Goal: Task Accomplishment & Management: Manage account settings

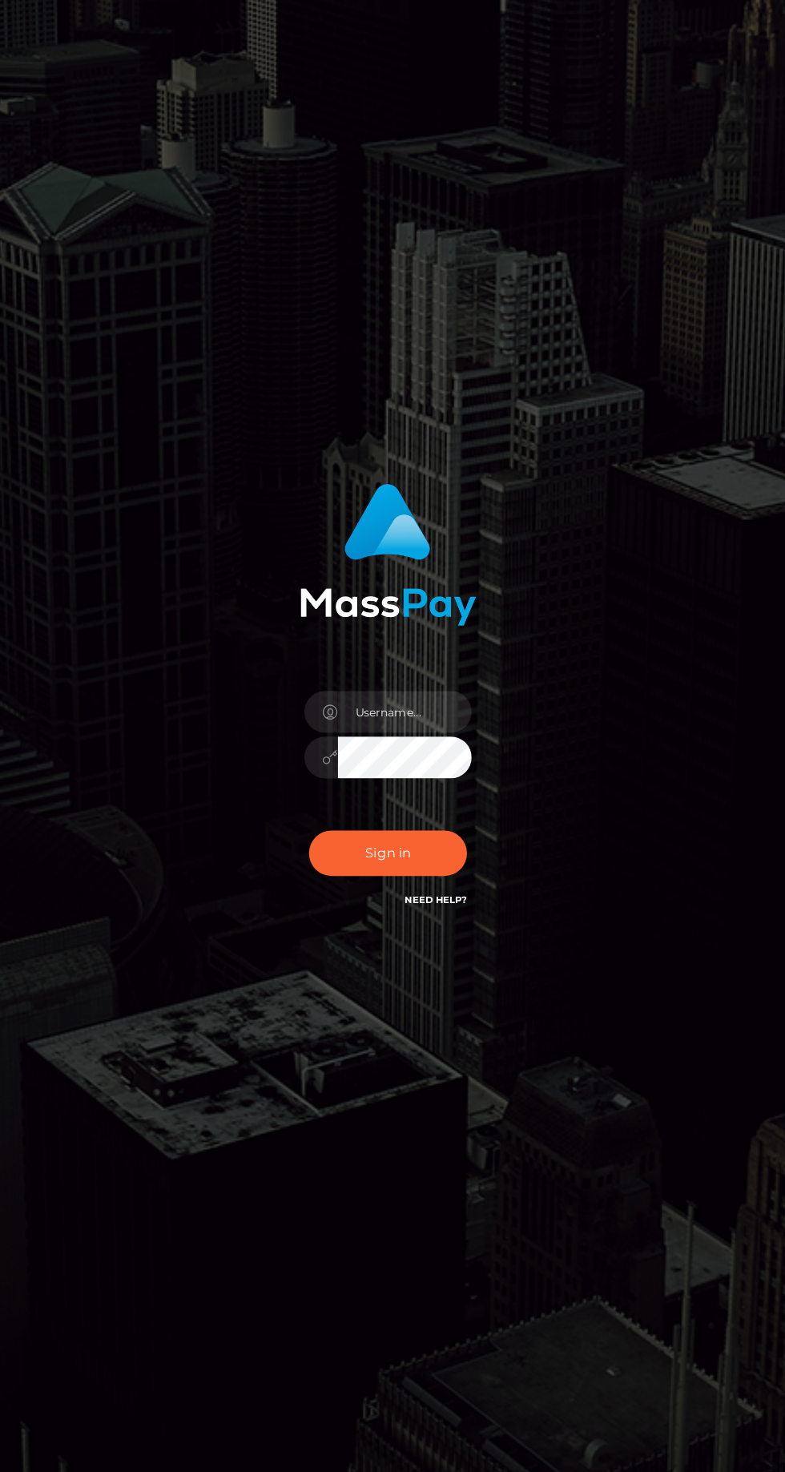
scroll to position [2, 0]
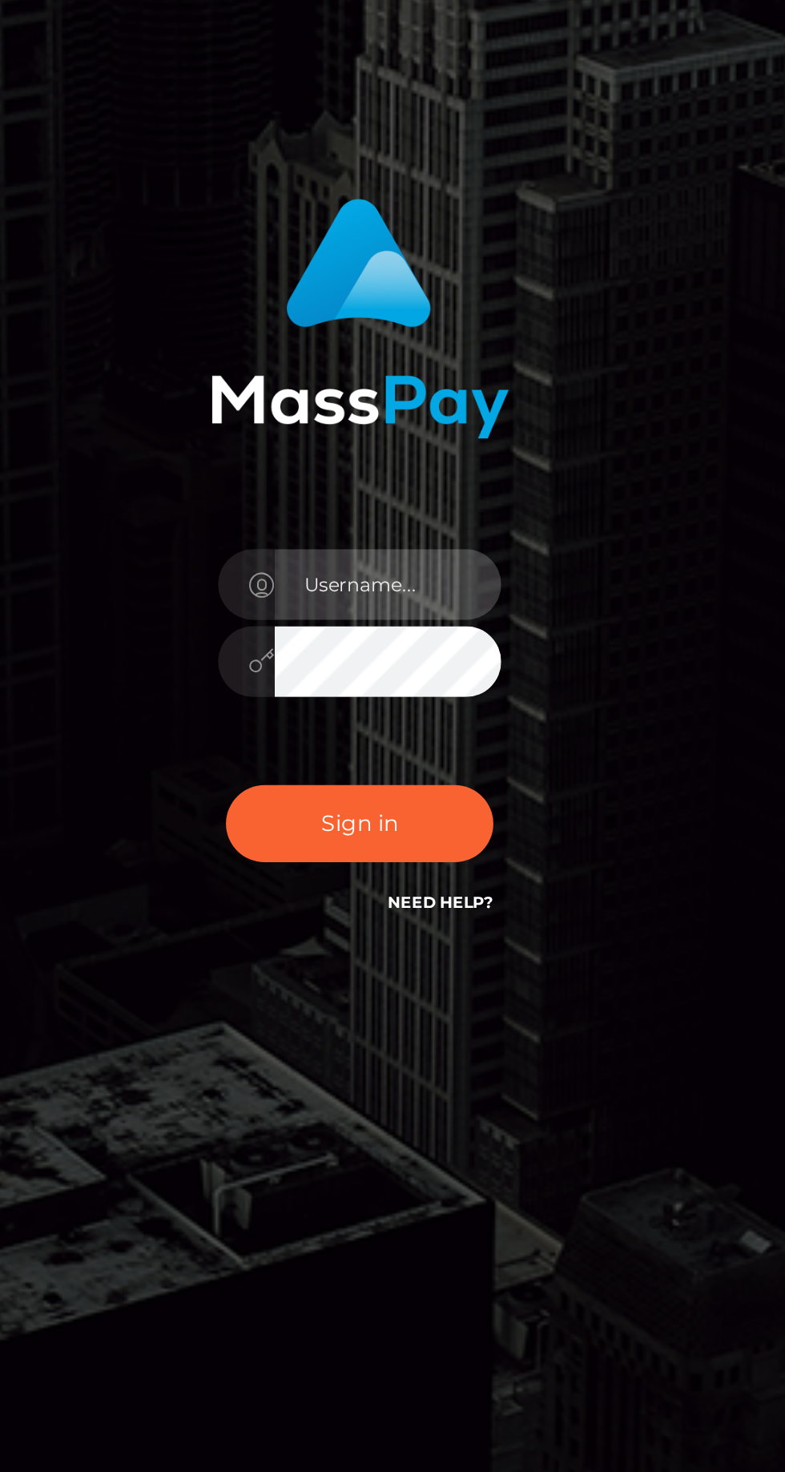
click at [430, 759] on input "text" at bounding box center [406, 741] width 115 height 36
click at [429, 759] on input "text" at bounding box center [406, 741] width 115 height 36
type input "[EMAIL_ADDRESS][DOMAIN_NAME]"
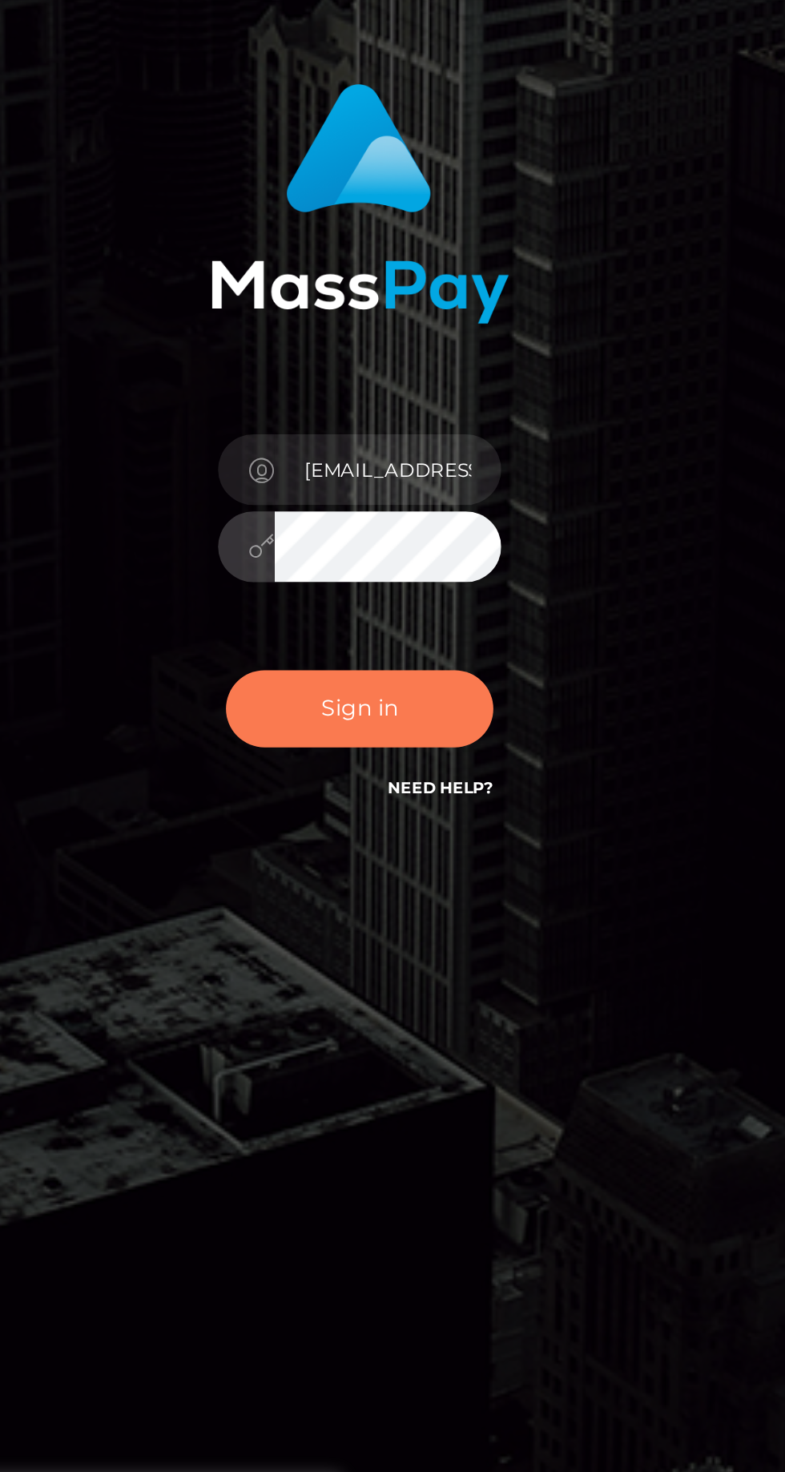
click at [425, 882] on button "Sign in" at bounding box center [392, 862] width 136 height 39
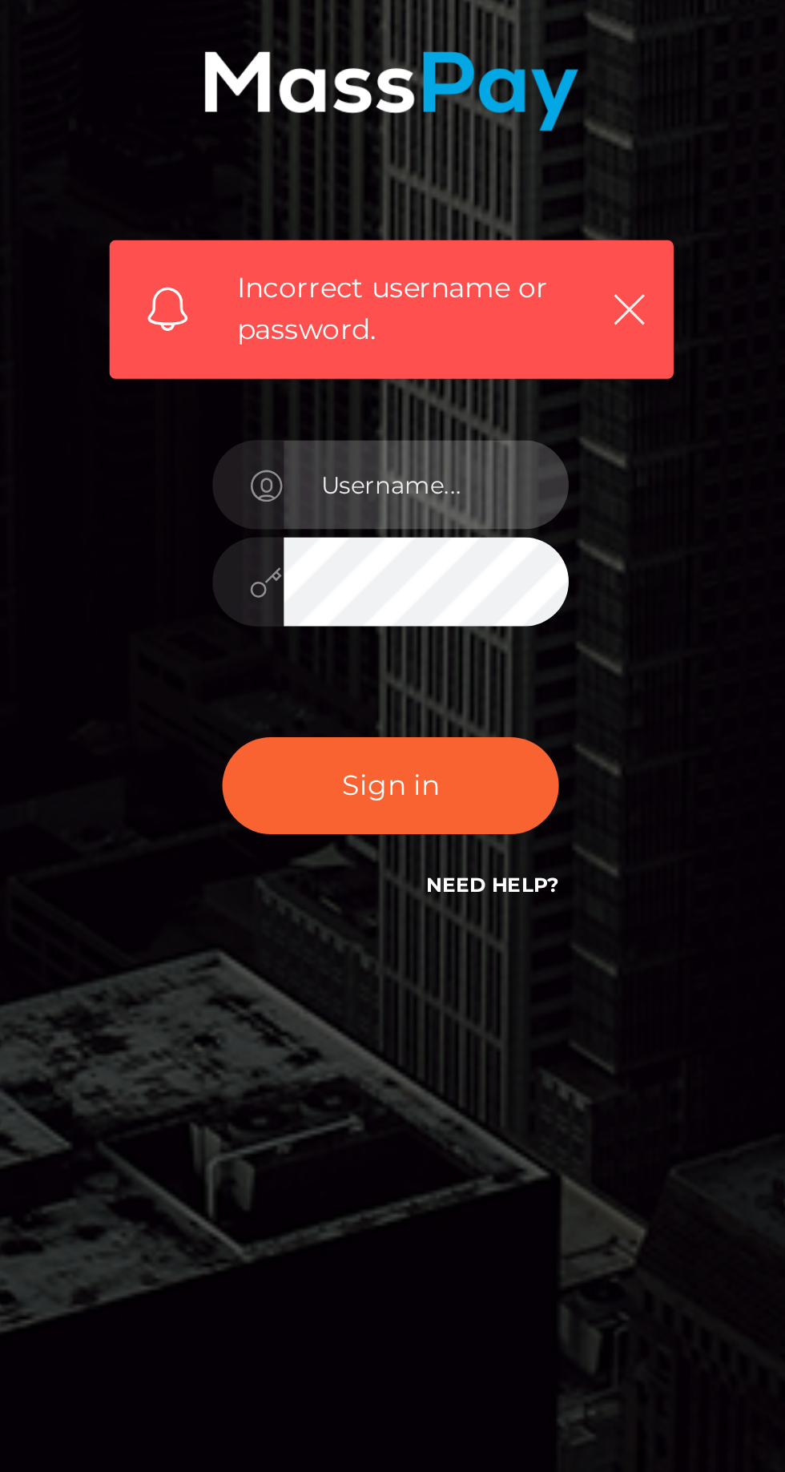
click at [433, 793] on input "text" at bounding box center [406, 775] width 115 height 36
click at [421, 793] on input "text" at bounding box center [406, 775] width 115 height 36
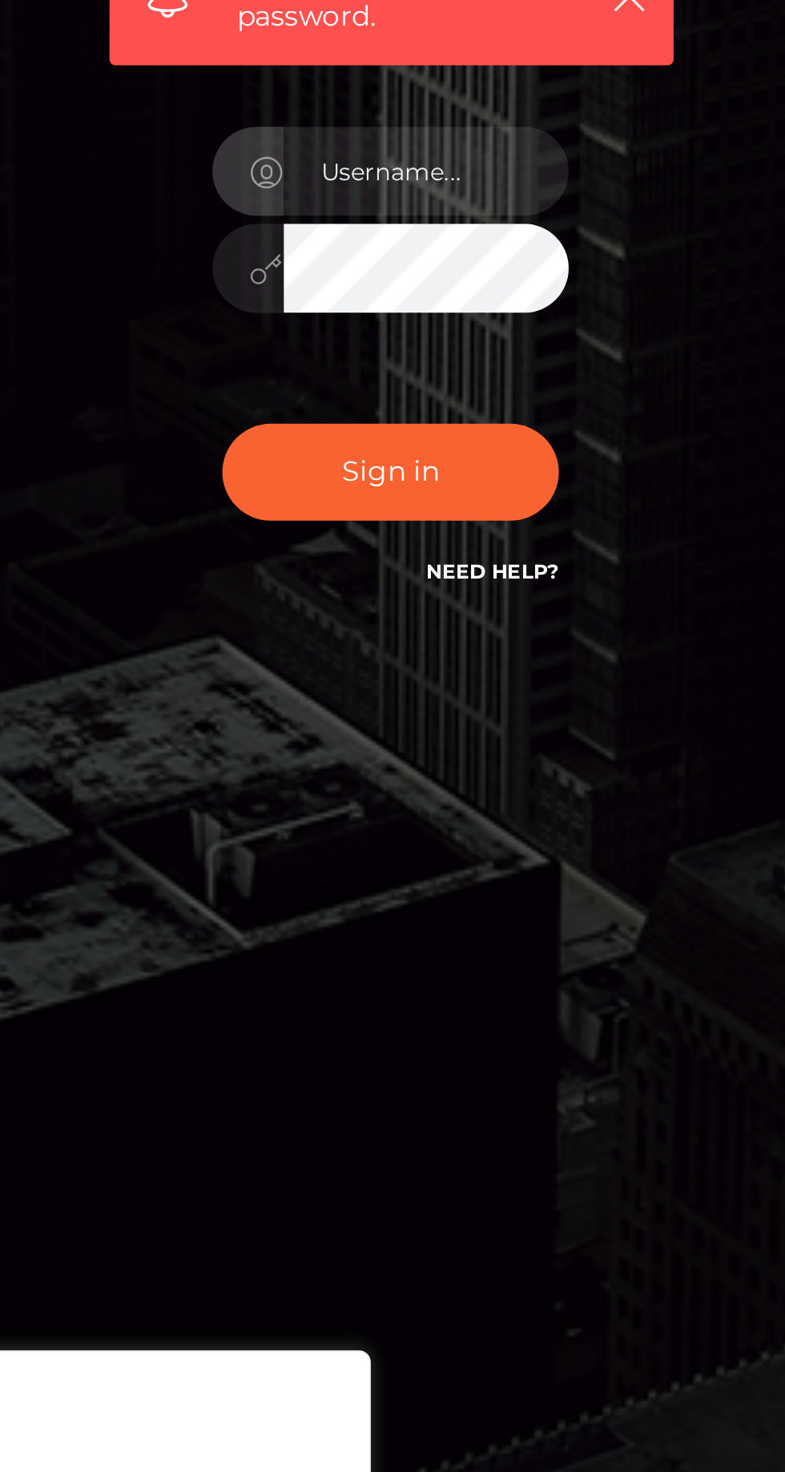
click at [445, 942] on link "Need Help?" at bounding box center [434, 937] width 54 height 10
click at [444, 942] on link "Need Help?" at bounding box center [434, 937] width 54 height 10
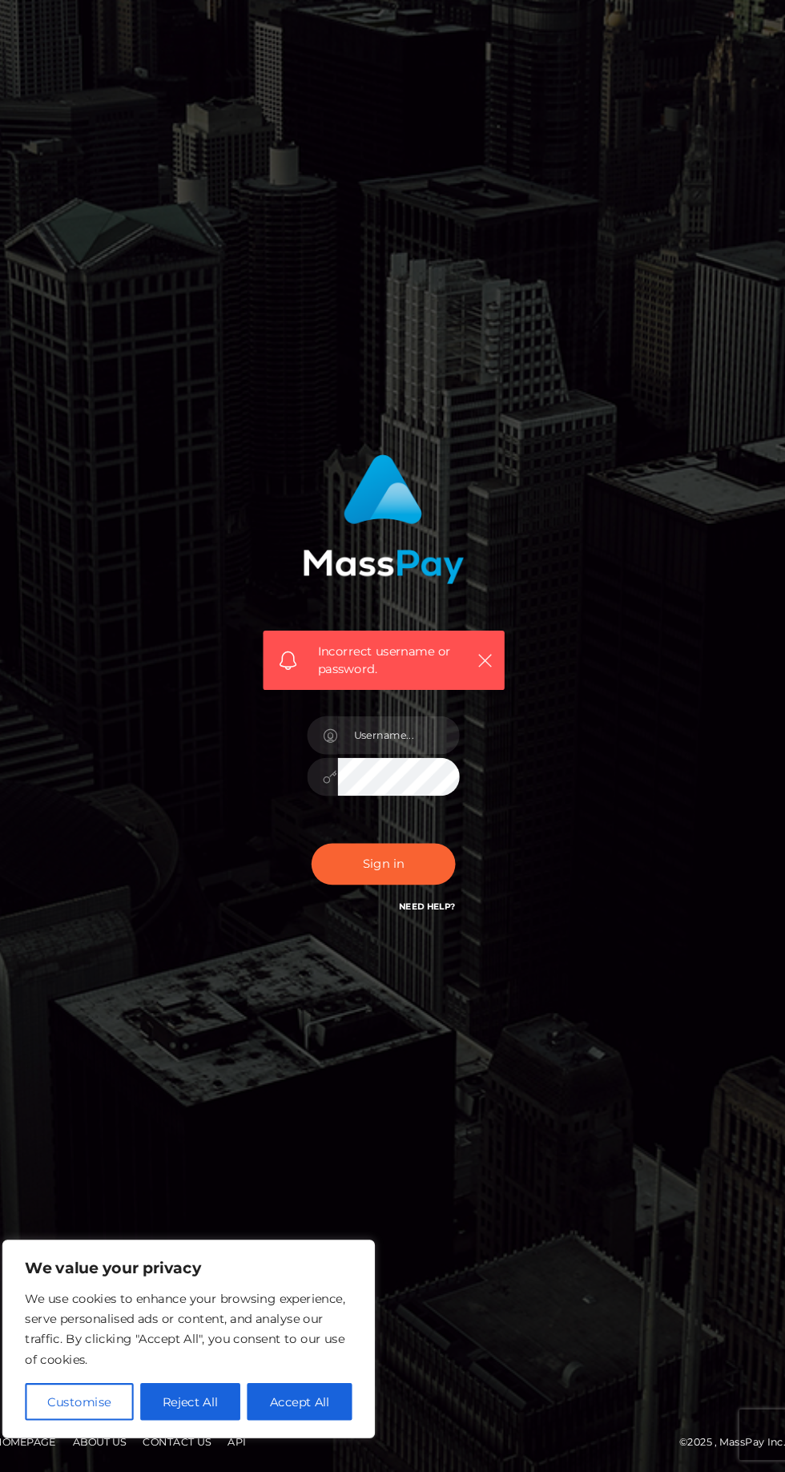
scroll to position [118, 0]
click at [337, 1393] on button "Accept All" at bounding box center [313, 1404] width 99 height 35
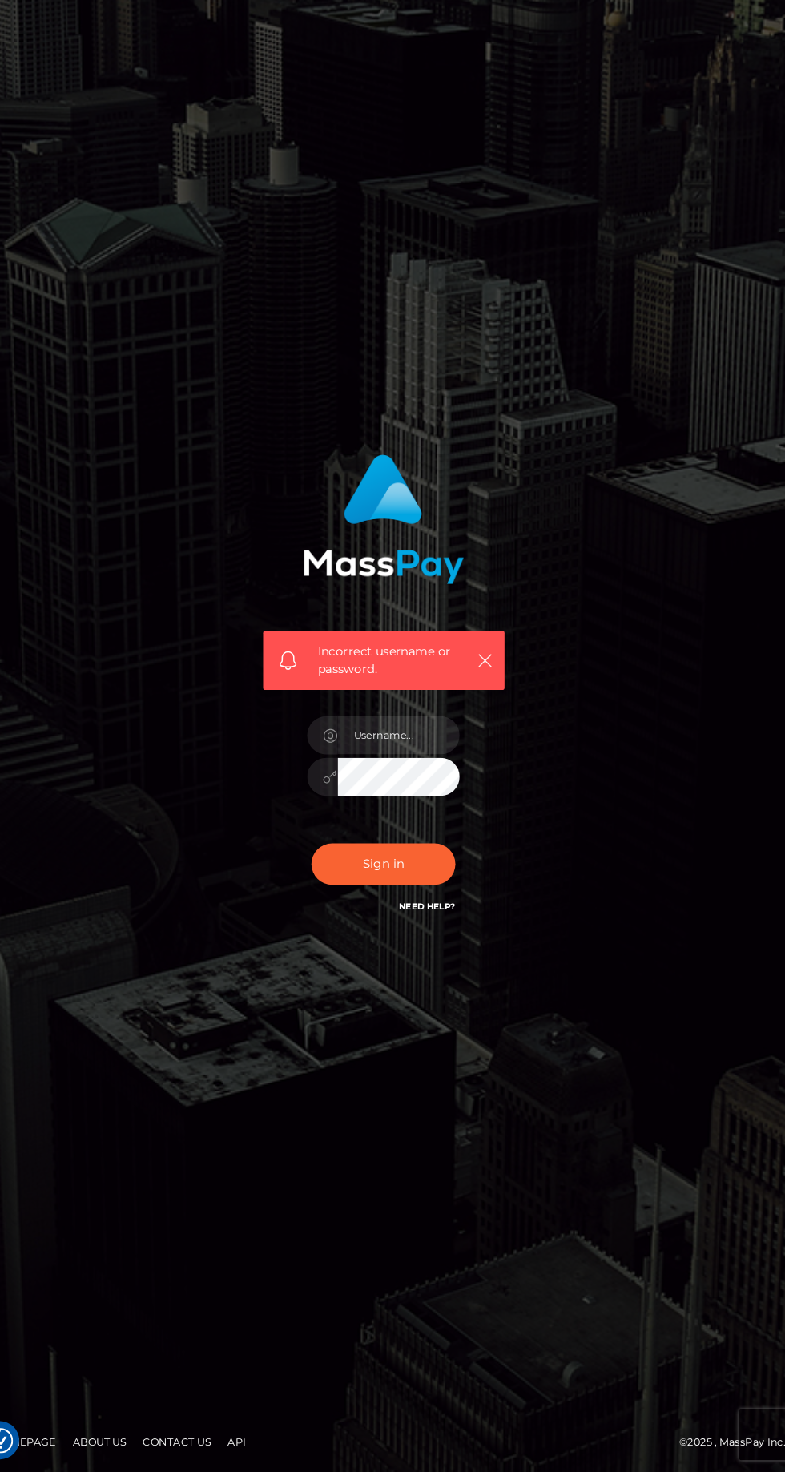
checkbox input "true"
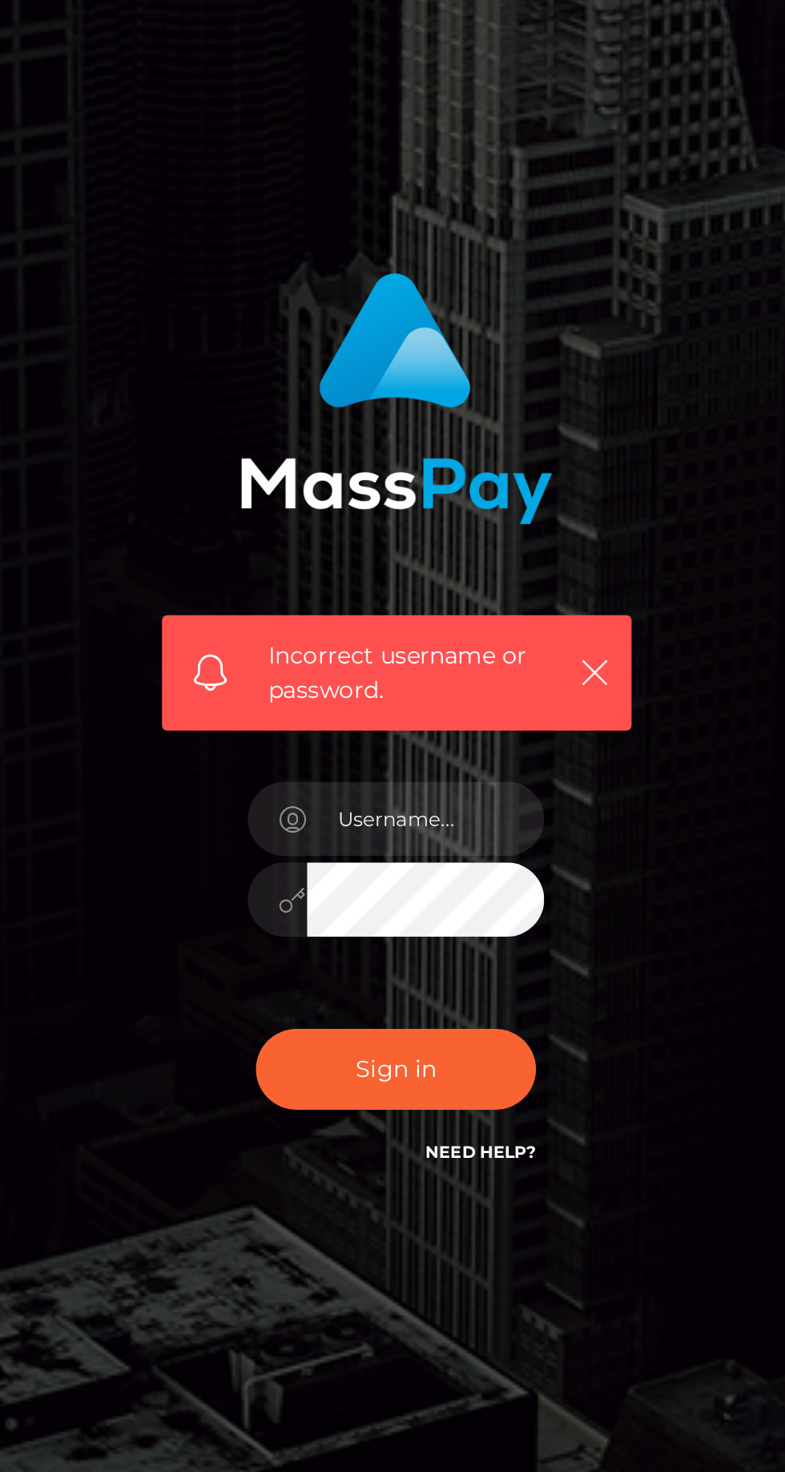
scroll to position [115, 0]
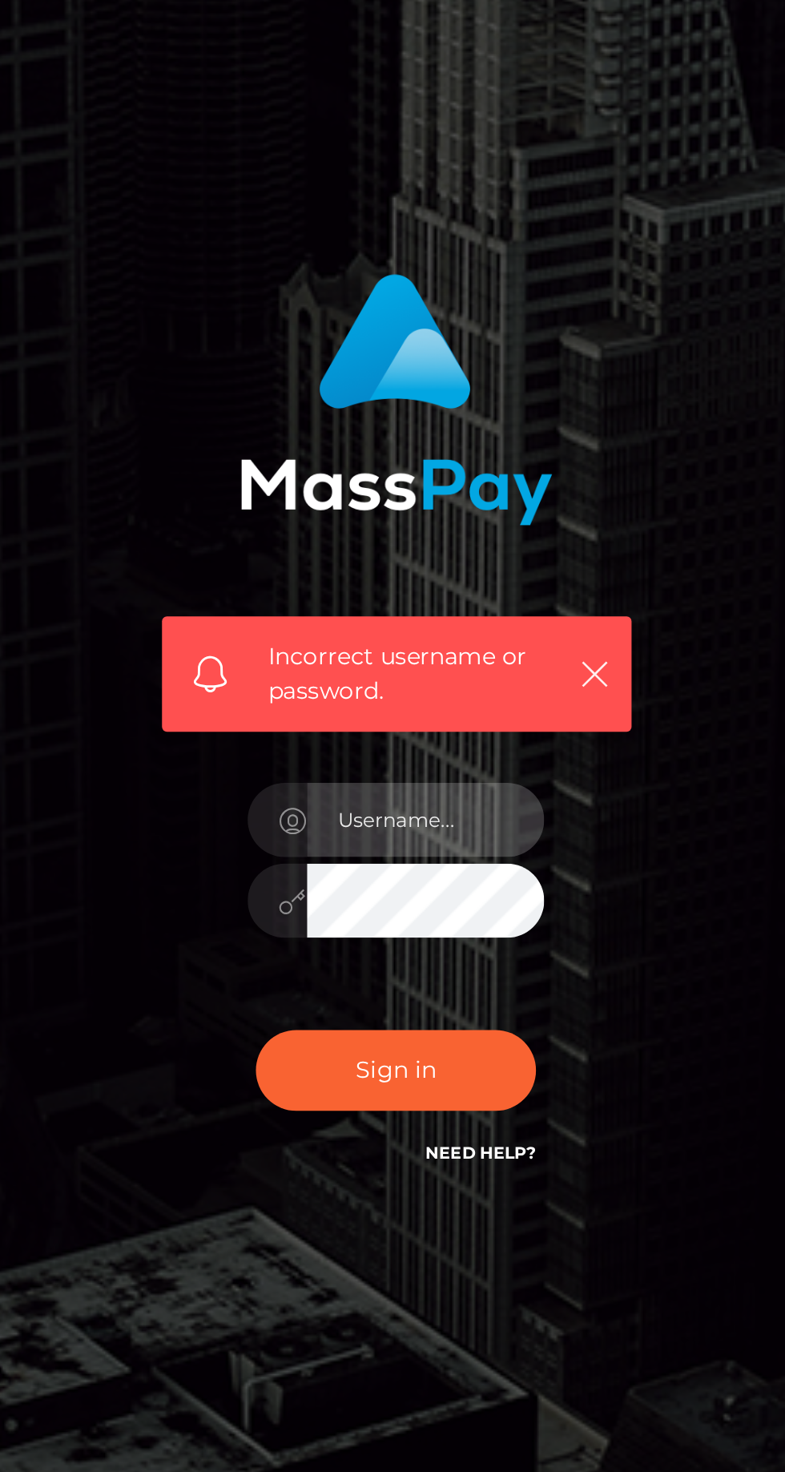
click at [431, 757] on input "text" at bounding box center [406, 775] width 115 height 36
click at [436, 757] on input "Raphyprincess99@gmail.com" at bounding box center [406, 775] width 115 height 36
type input "Raphyprincess99@gmail.com"
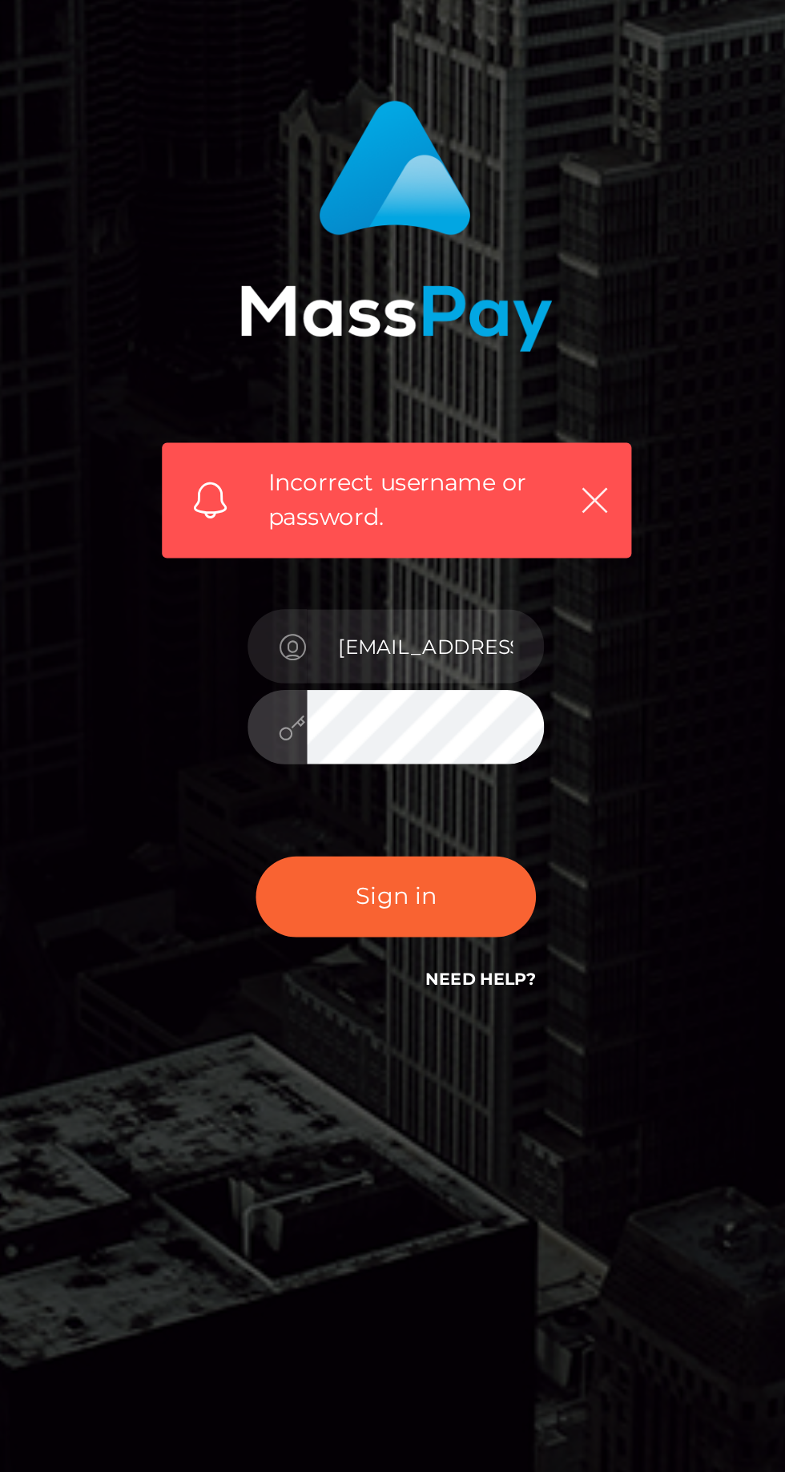
scroll to position [115, 0]
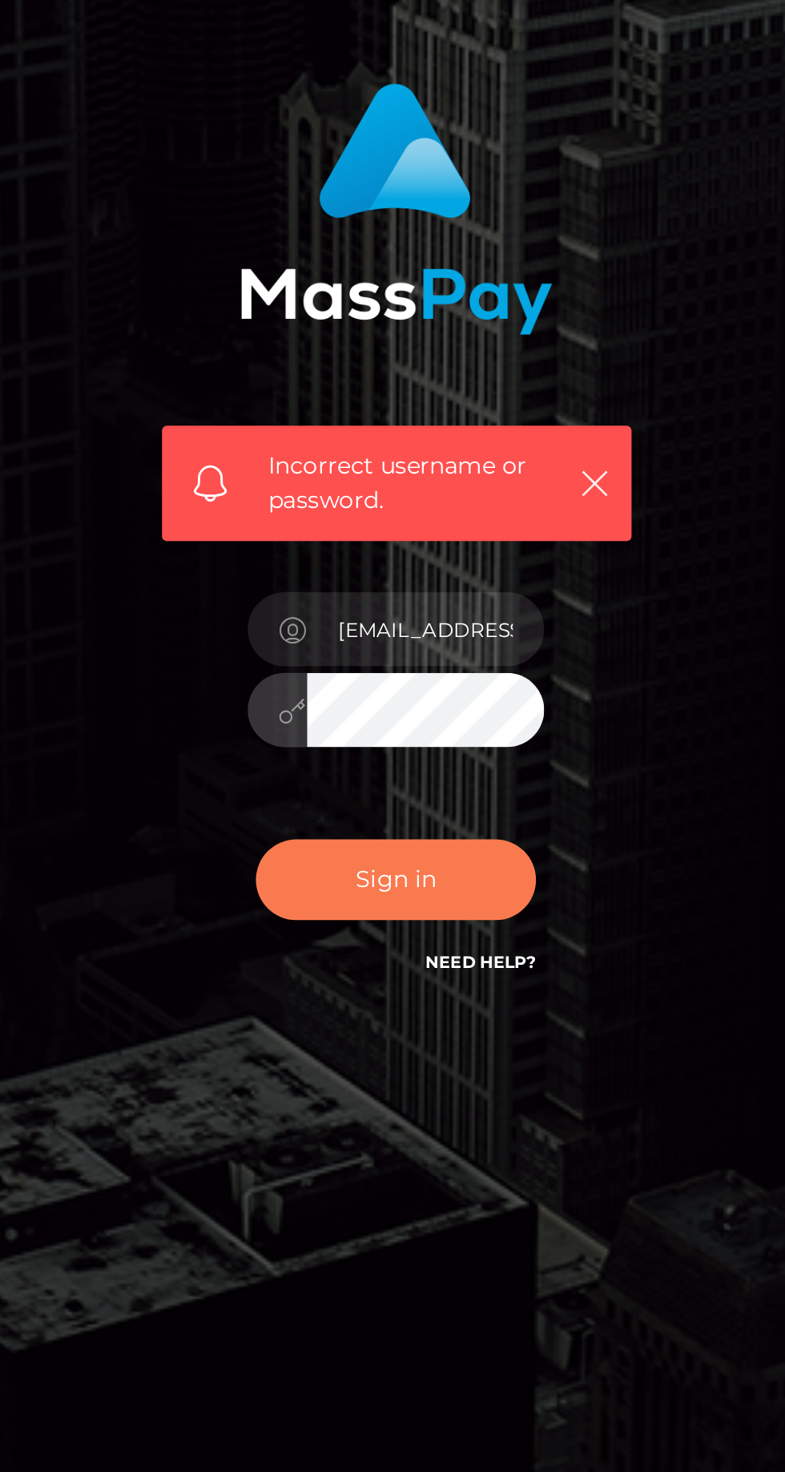
click at [425, 877] on button "Sign in" at bounding box center [392, 896] width 136 height 39
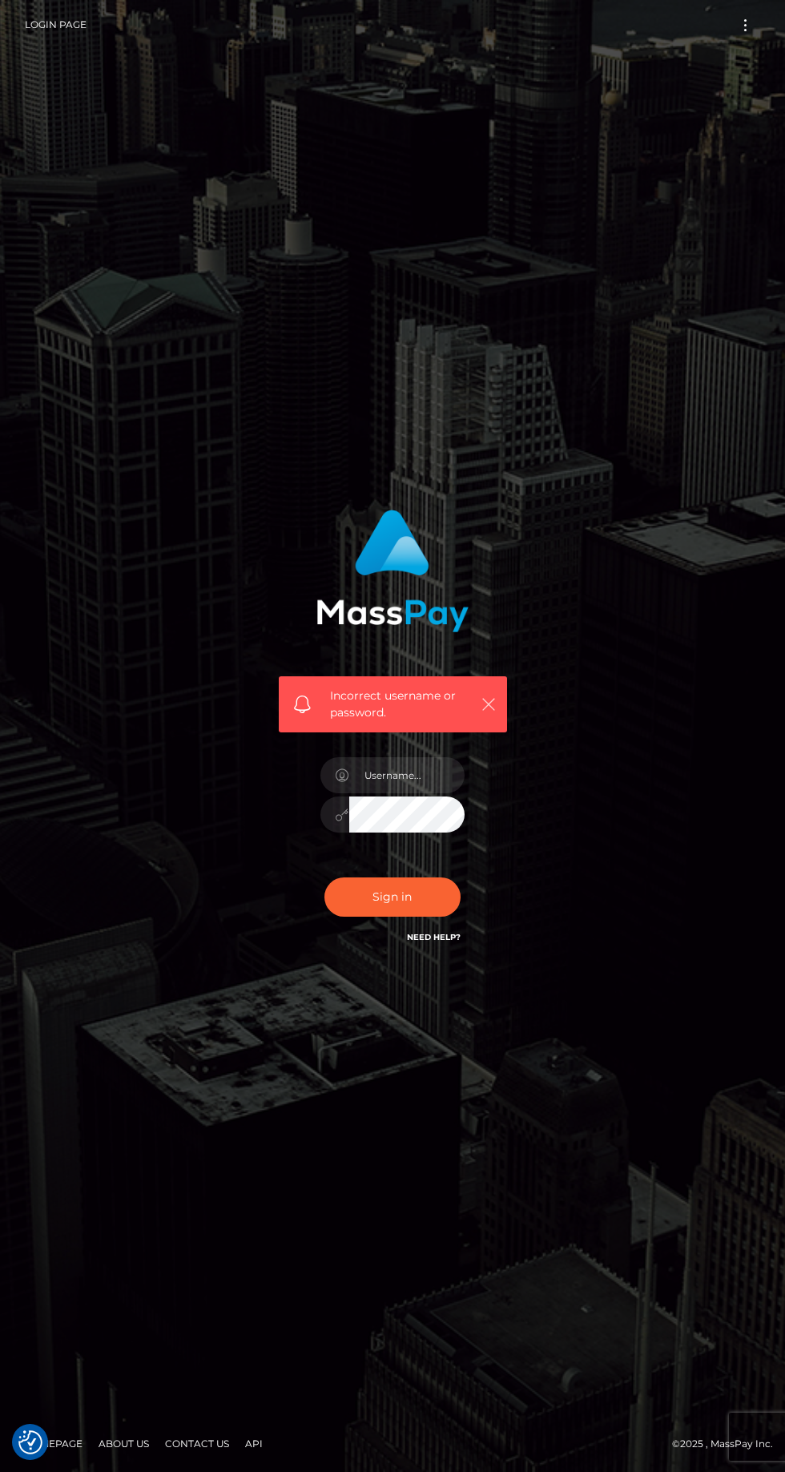
click at [485, 712] on icon "button" at bounding box center [489, 704] width 16 height 16
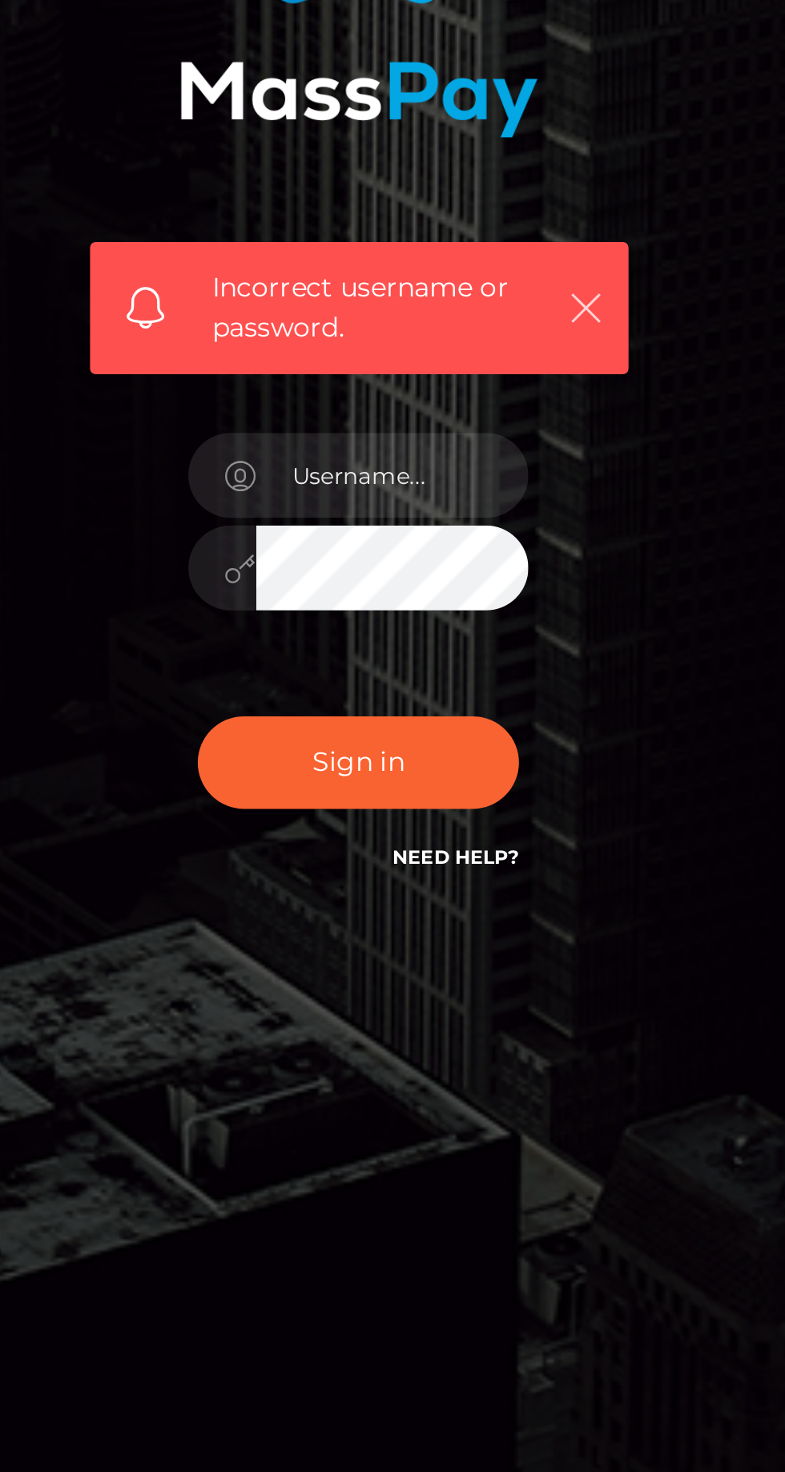
scroll to position [81, 0]
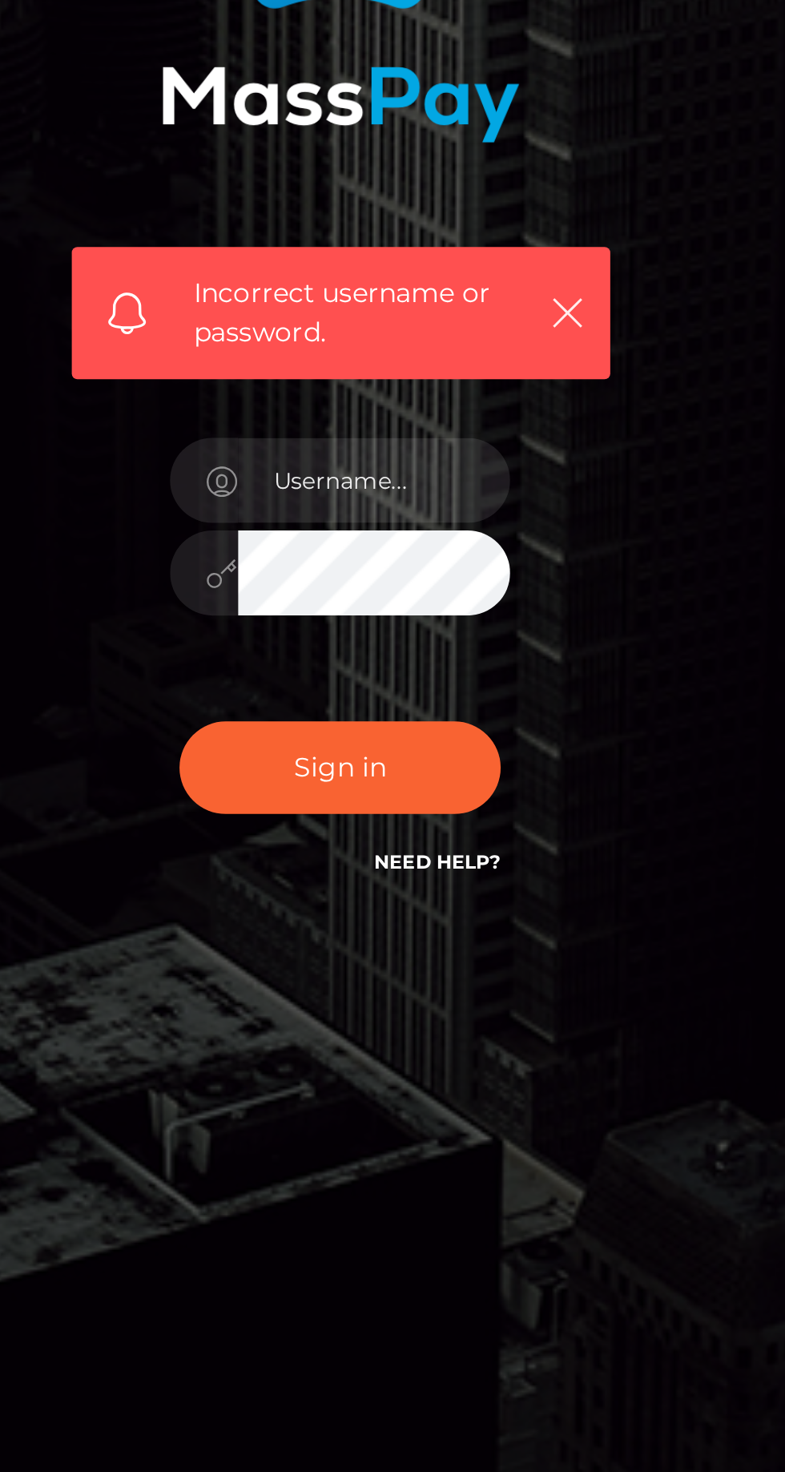
click at [447, 932] on link "Need Help?" at bounding box center [434, 937] width 54 height 10
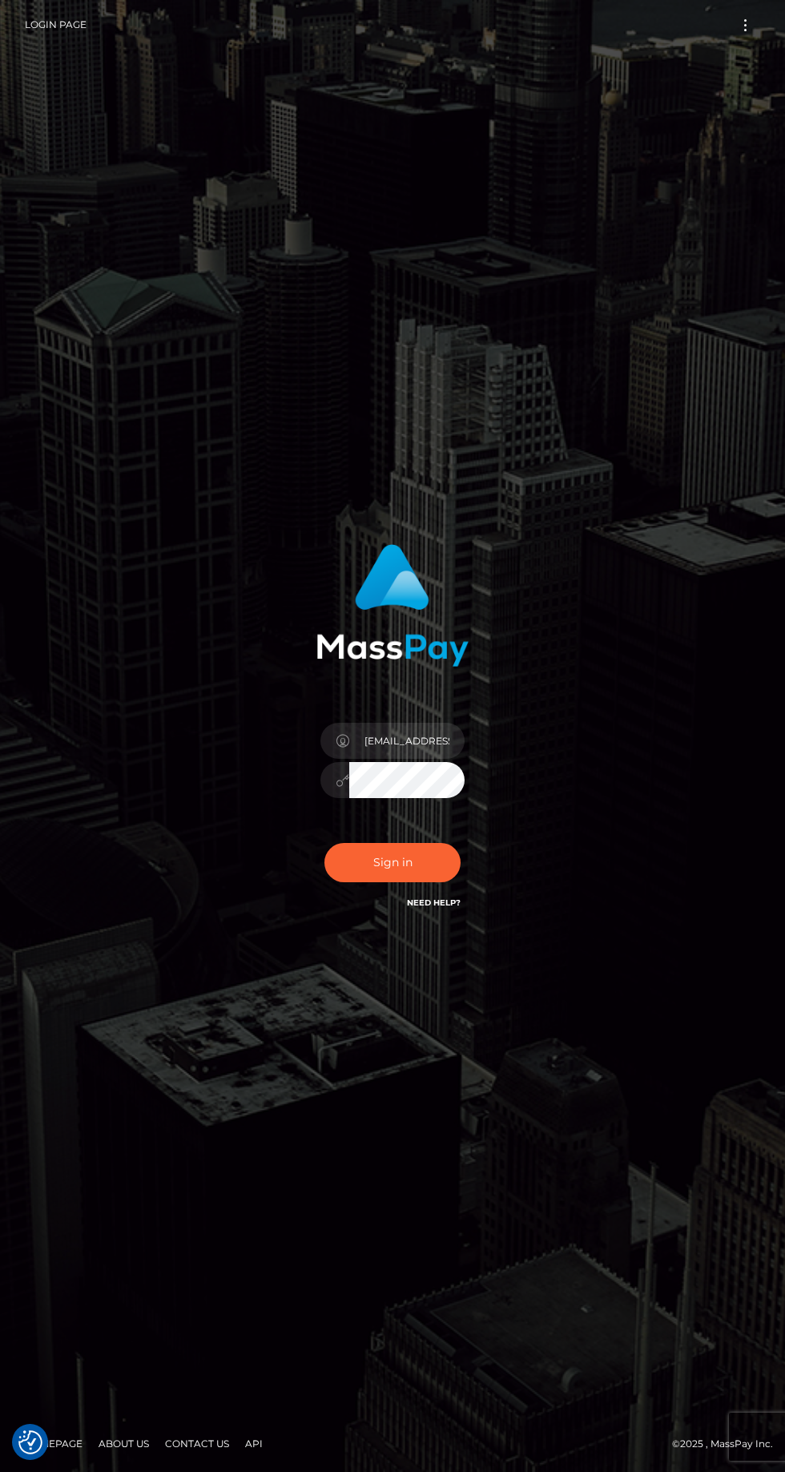
scroll to position [2, 0]
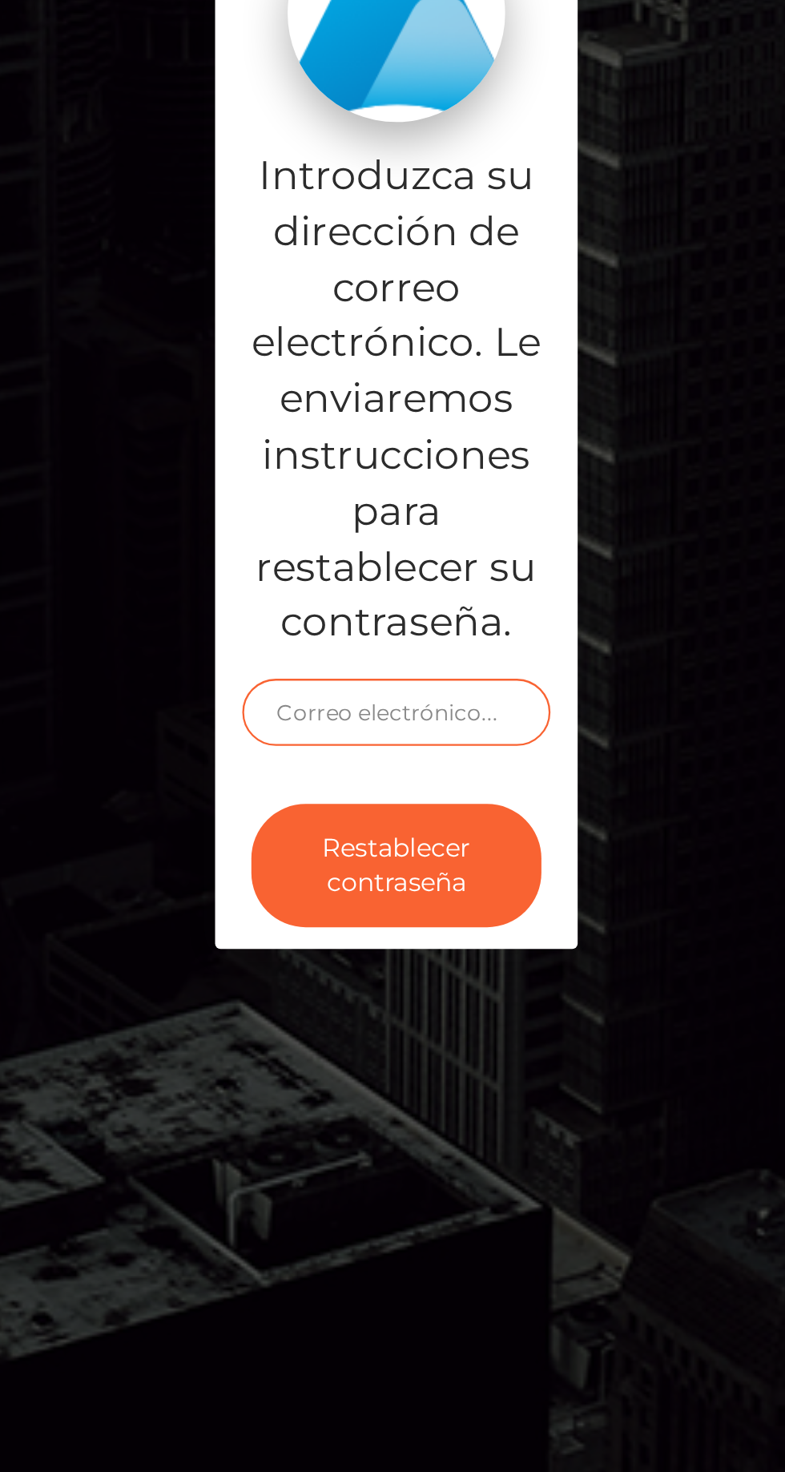
click at [427, 851] on input "text" at bounding box center [392, 836] width 136 height 30
click at [426, 851] on input "text" at bounding box center [392, 836] width 136 height 30
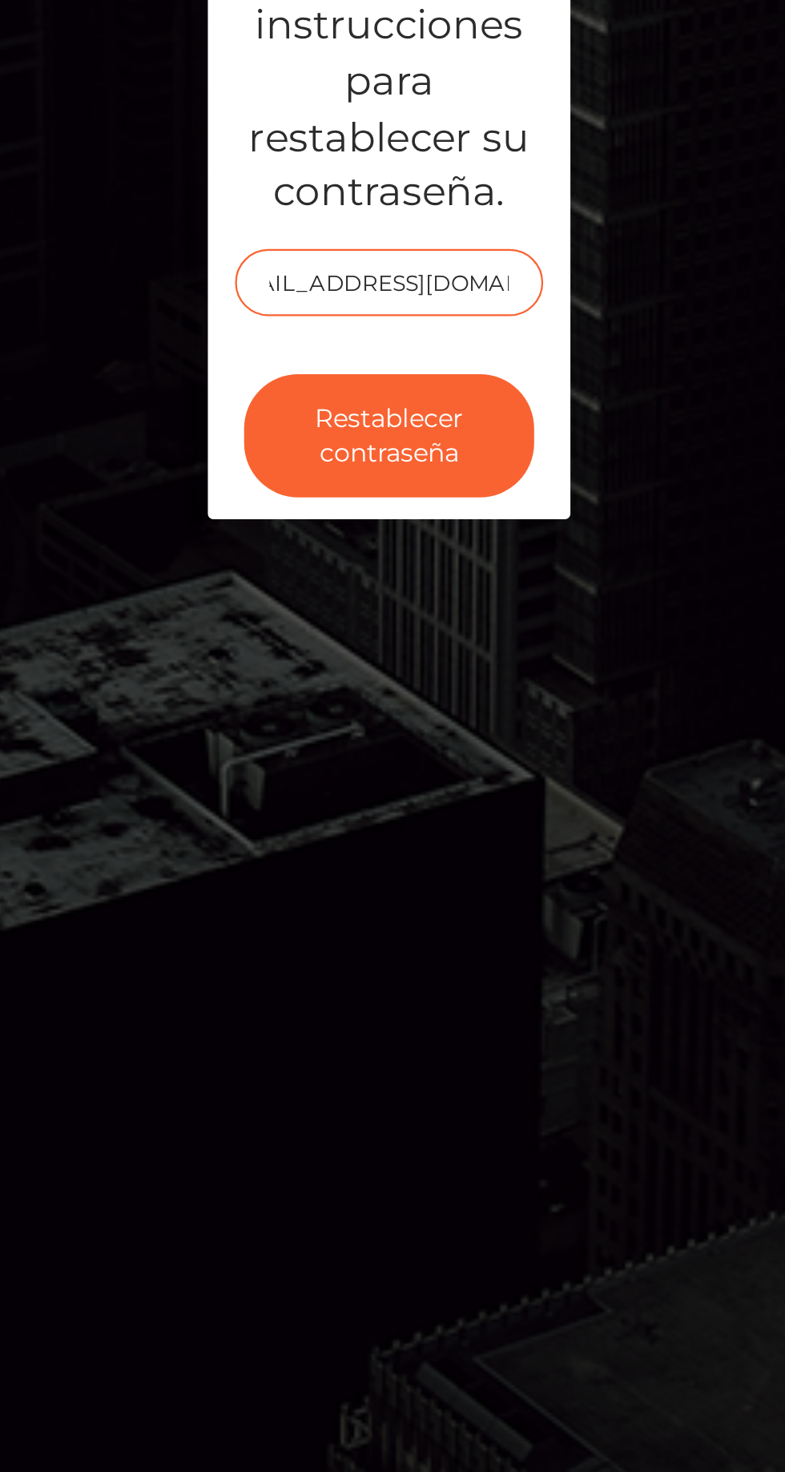
scroll to position [0, 34]
type input "[EMAIL_ADDRESS][DOMAIN_NAME]"
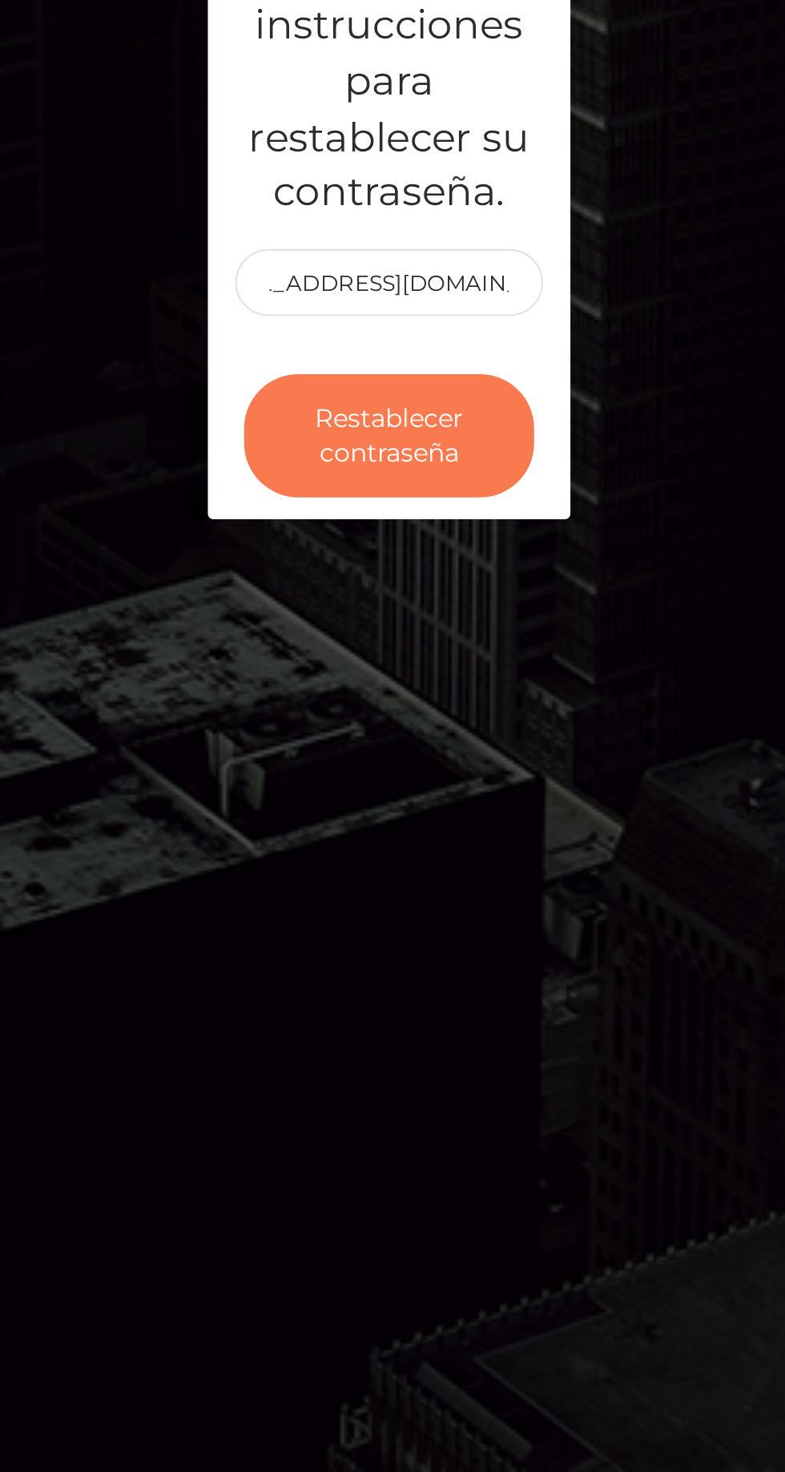
click at [411, 931] on button "Restablecer contraseña" at bounding box center [392, 903] width 128 height 54
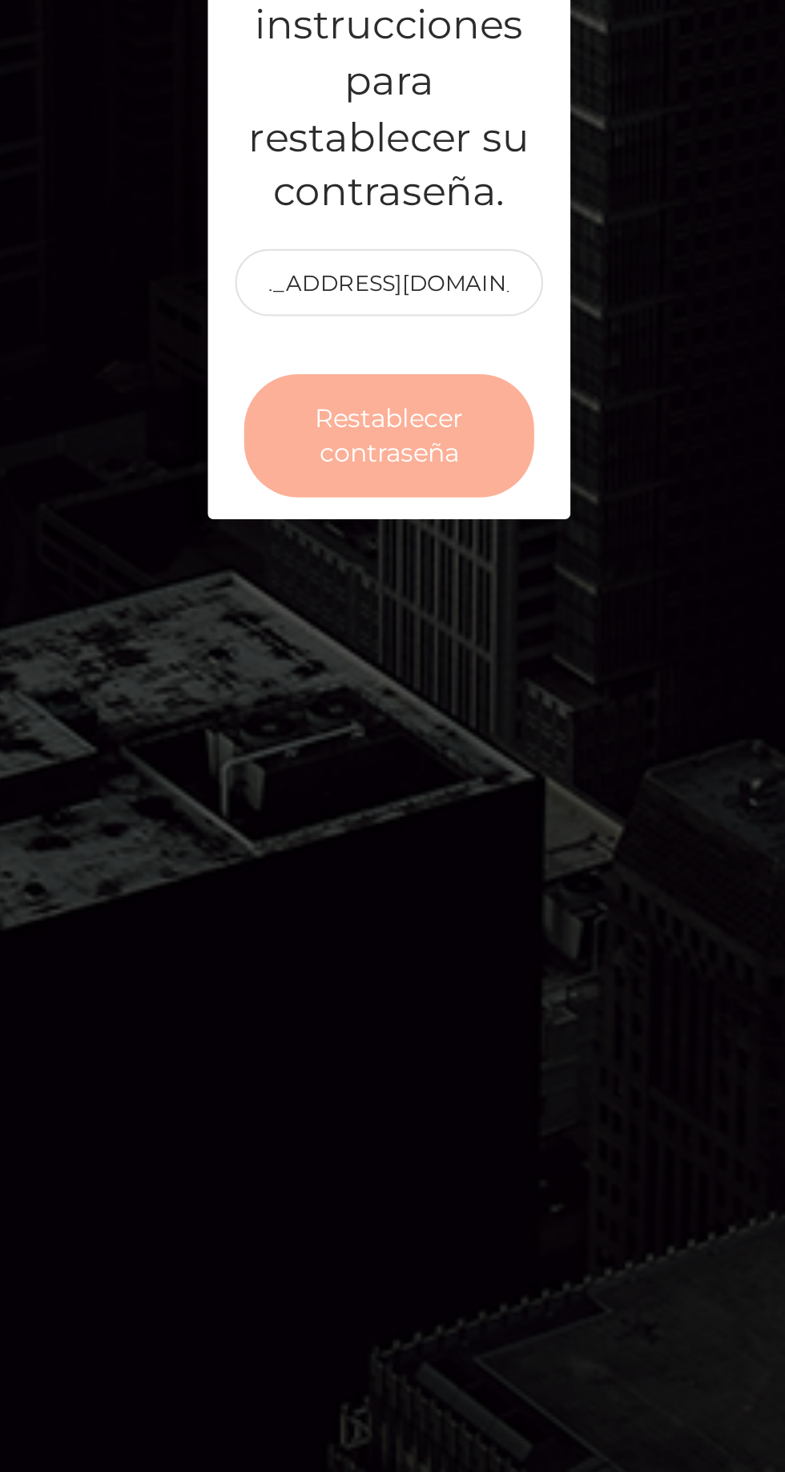
scroll to position [0, 0]
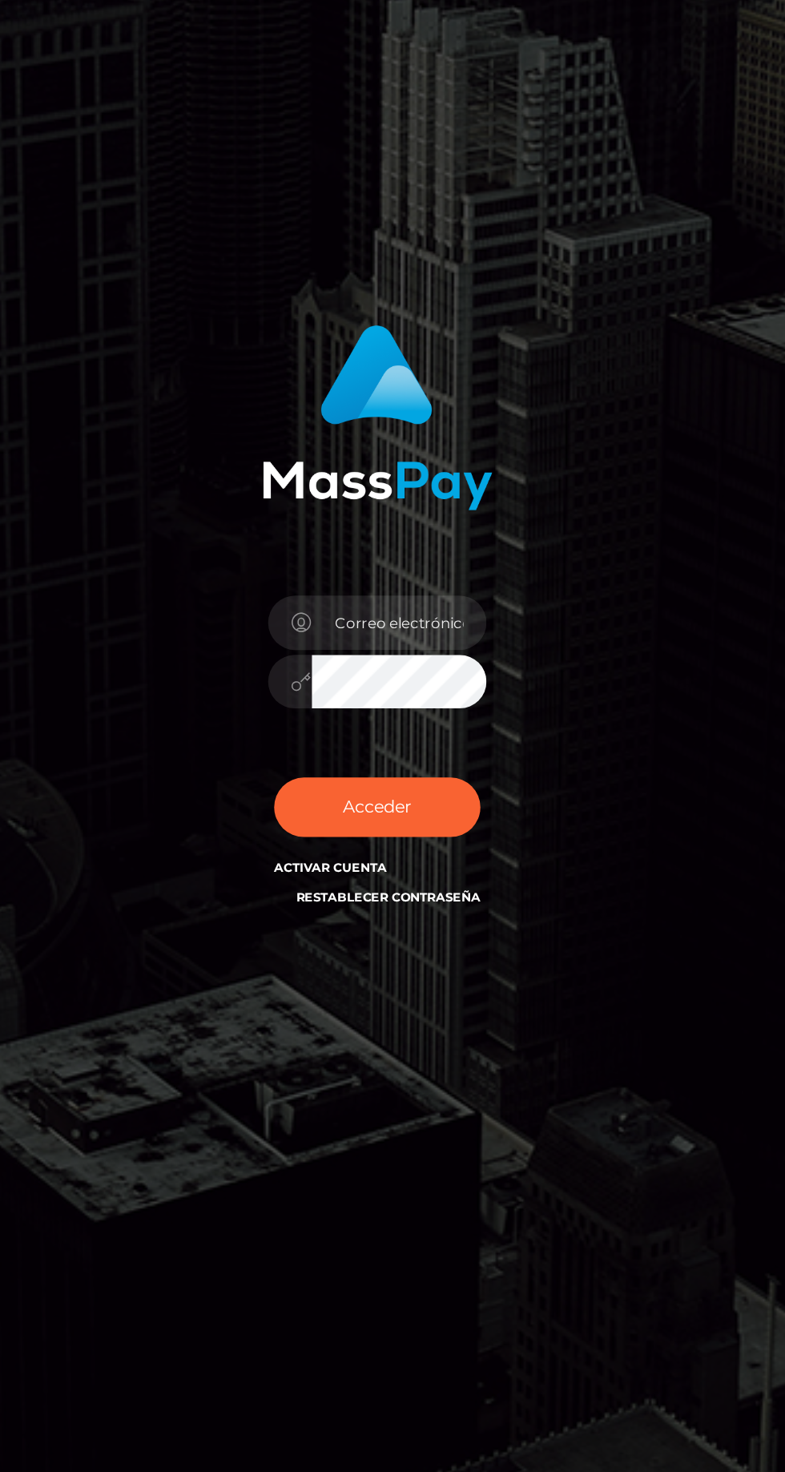
scroll to position [6, 0]
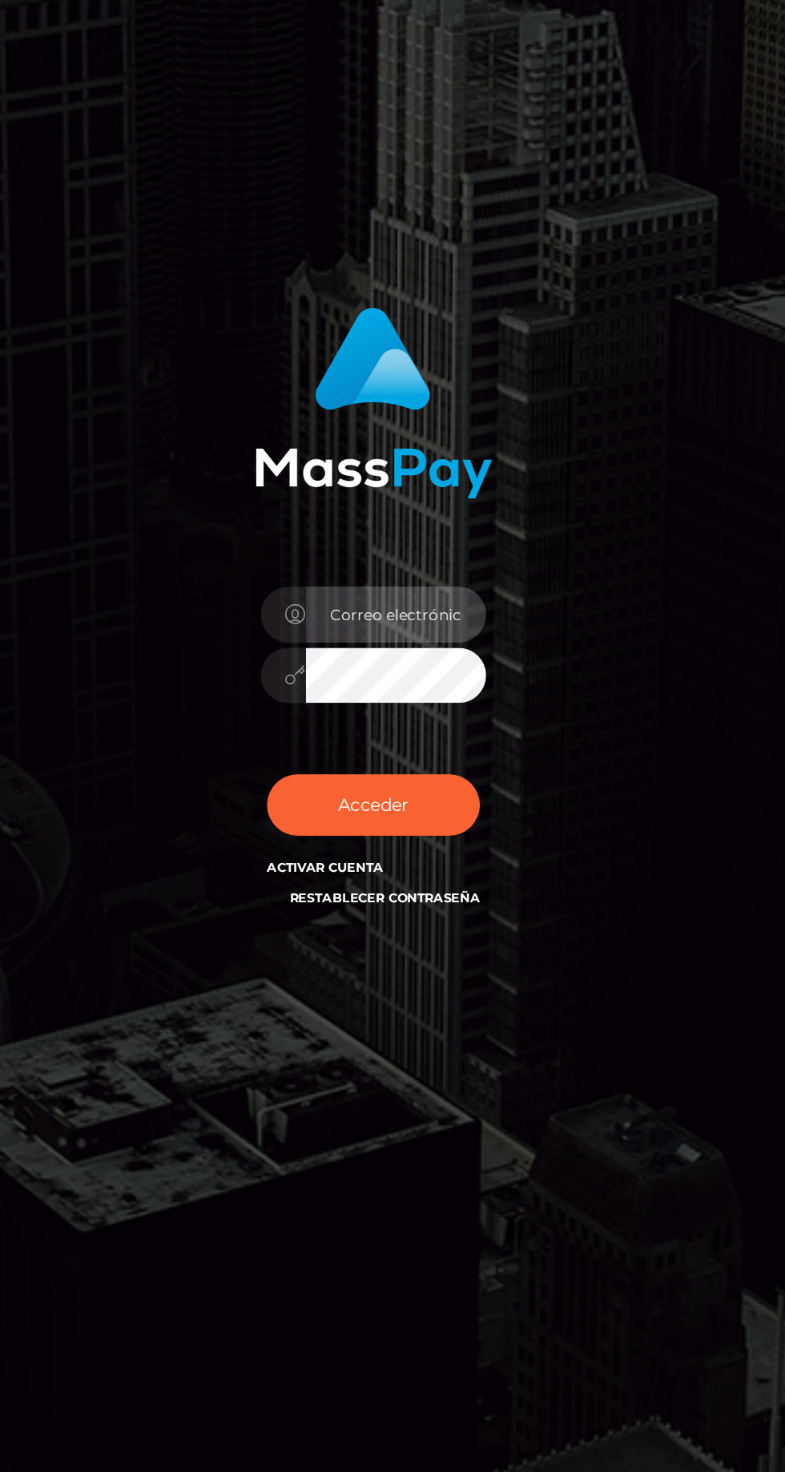
click at [437, 749] on input "email" at bounding box center [406, 731] width 115 height 36
type input "[EMAIL_ADDRESS][DOMAIN_NAME]"
click at [324, 833] on button "Acceder" at bounding box center [392, 852] width 136 height 39
